Goal: Transaction & Acquisition: Purchase product/service

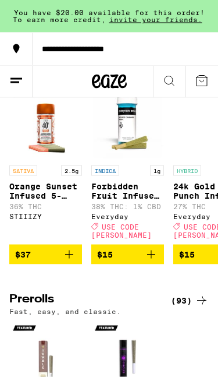
scroll to position [1630, 0]
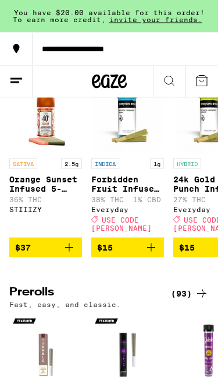
click at [16, 85] on icon at bounding box center [16, 81] width 14 height 14
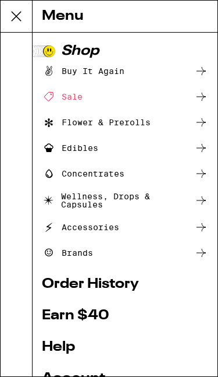
click at [154, 120] on div "Flower & Prerolls" at bounding box center [125, 122] width 167 height 14
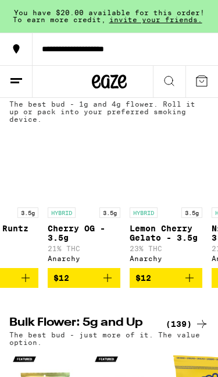
scroll to position [0, 371]
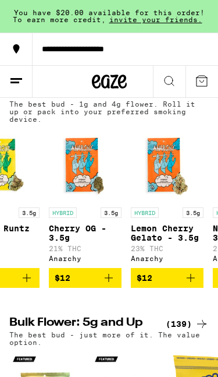
click at [111, 285] on icon "Add to bag" at bounding box center [109, 278] width 14 height 14
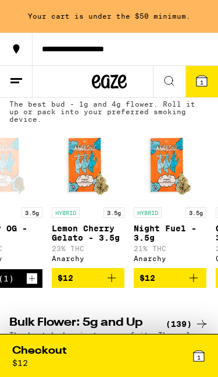
scroll to position [0, 461]
